Goal: Navigation & Orientation: Go to known website

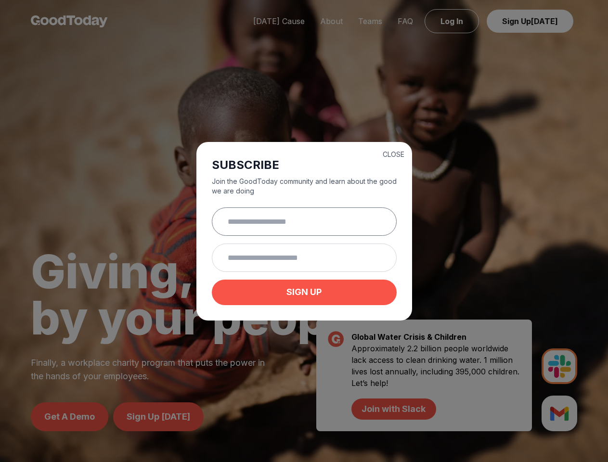
click at [304, 231] on input "text" at bounding box center [304, 221] width 185 height 28
click at [393, 153] on button "CLOSE" at bounding box center [393, 155] width 22 height 10
